Goal: Use online tool/utility: Utilize a website feature to perform a specific function

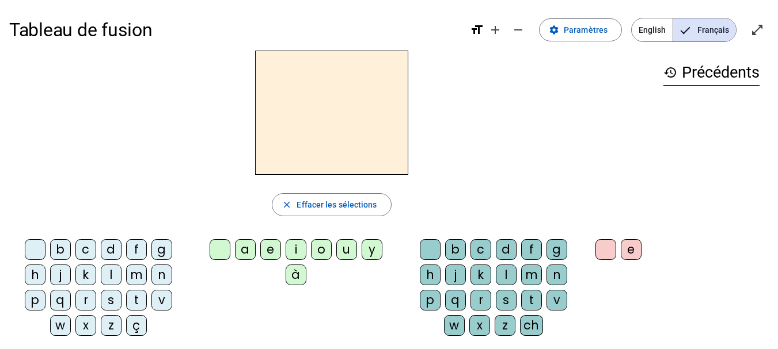
click at [143, 273] on div "m" at bounding box center [136, 275] width 21 height 21
click at [244, 248] on div "a" at bounding box center [245, 249] width 21 height 21
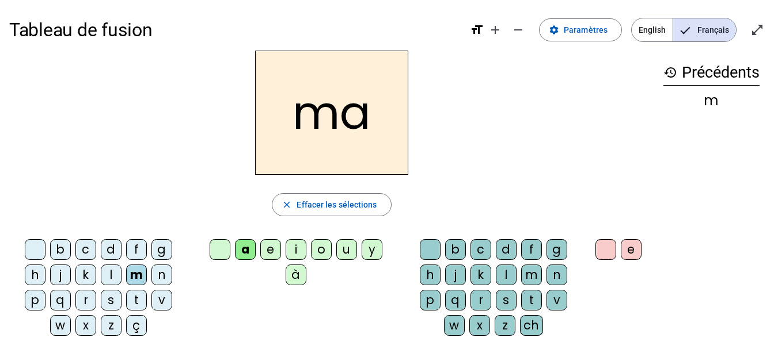
click at [116, 278] on div "l" at bounding box center [111, 275] width 21 height 21
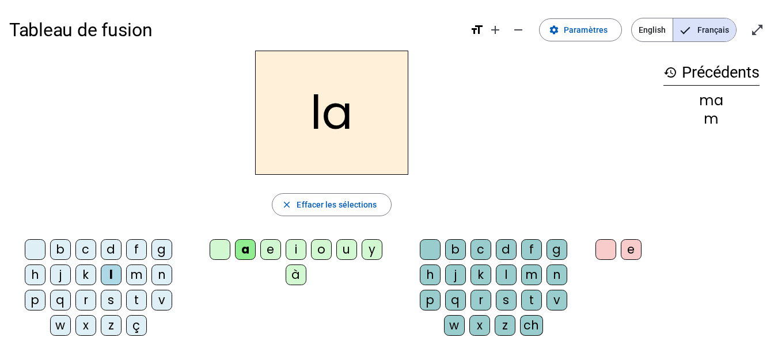
click at [273, 254] on div "e" at bounding box center [270, 249] width 21 height 21
click at [108, 250] on div "d" at bounding box center [111, 249] width 21 height 21
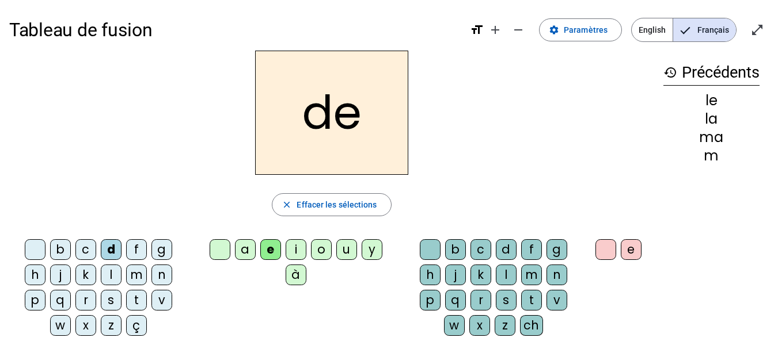
click at [351, 250] on div "u" at bounding box center [346, 249] width 21 height 21
click at [137, 298] on div "t" at bounding box center [136, 300] width 21 height 21
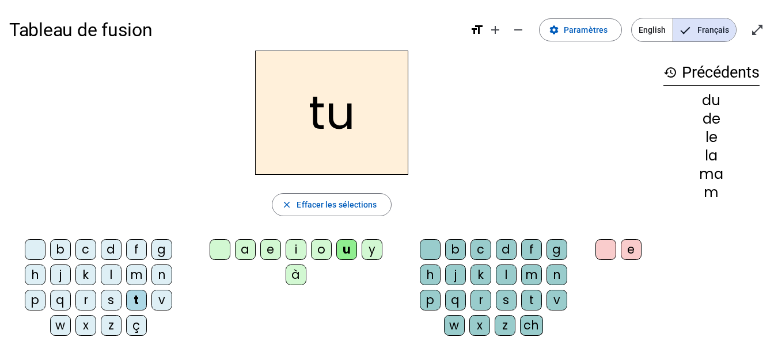
click at [241, 248] on div "a" at bounding box center [245, 249] width 21 height 21
click at [269, 253] on div "e" at bounding box center [270, 249] width 21 height 21
click at [138, 279] on div "m" at bounding box center [136, 275] width 21 height 21
